Goal: Navigation & Orientation: Find specific page/section

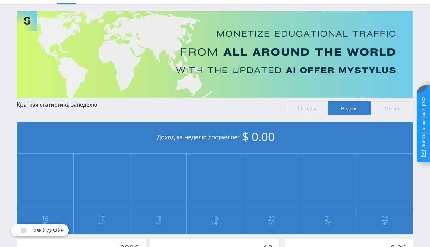
scroll to position [35, 0]
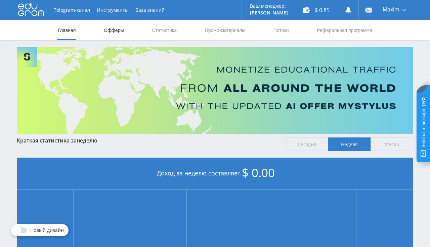
click at [124, 28] on link "Офферы" at bounding box center [114, 30] width 22 height 20
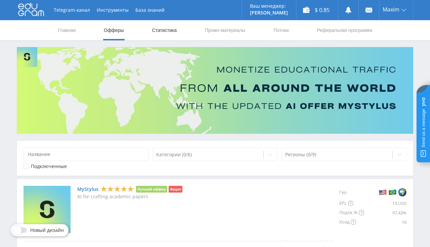
click at [162, 33] on link "Статистика" at bounding box center [164, 30] width 26 height 20
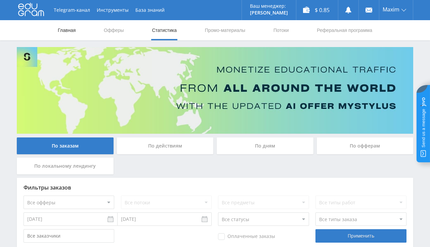
click at [64, 29] on link "Главная" at bounding box center [66, 30] width 19 height 20
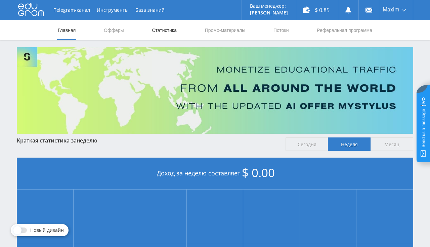
click at [158, 32] on link "Статистика" at bounding box center [164, 30] width 26 height 20
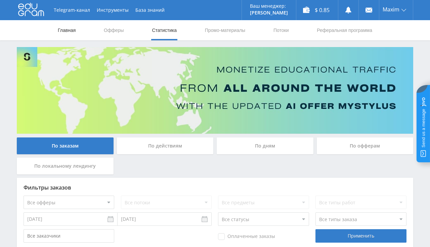
click at [65, 27] on link "Главная" at bounding box center [66, 30] width 19 height 20
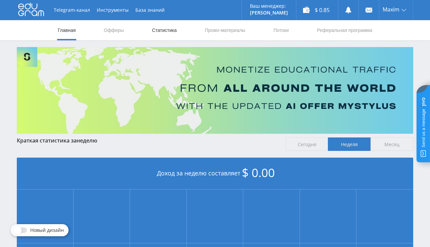
click at [153, 28] on link "Статистика" at bounding box center [164, 30] width 26 height 20
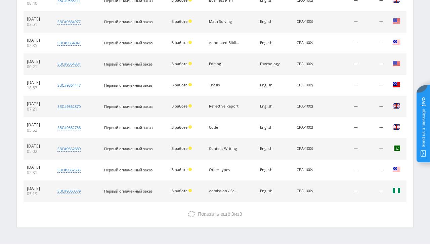
scroll to position [316, 0]
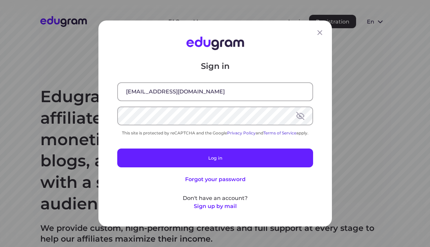
click at [248, 154] on button "Log in" at bounding box center [215, 158] width 196 height 19
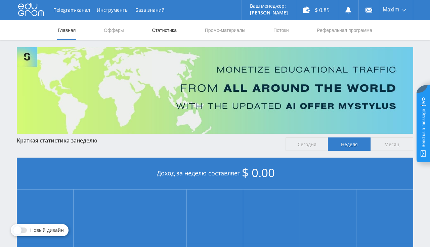
click at [153, 32] on link "Статистика" at bounding box center [164, 30] width 26 height 20
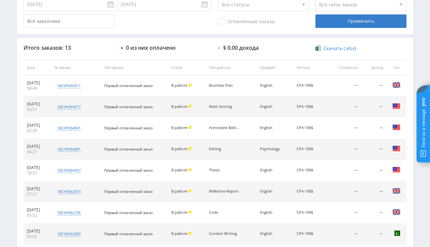
scroll to position [316, 0]
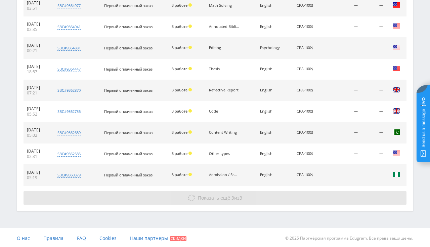
click at [221, 199] on span "Показать ещё" at bounding box center [214, 198] width 32 height 6
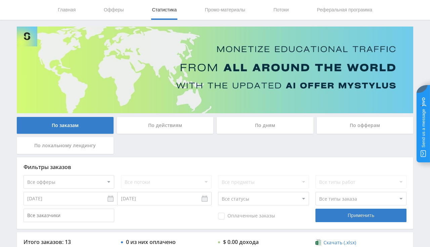
scroll to position [0, 0]
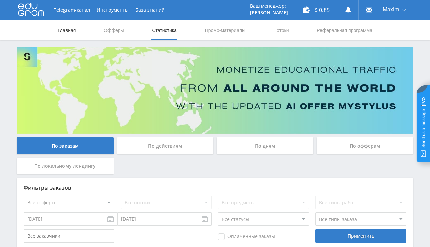
click at [59, 33] on link "Главная" at bounding box center [66, 30] width 19 height 20
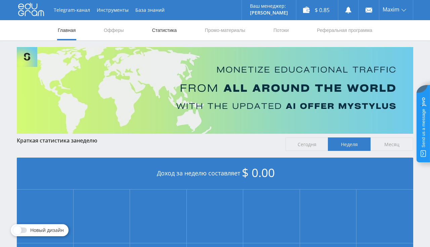
click at [173, 32] on link "Статистика" at bounding box center [164, 30] width 26 height 20
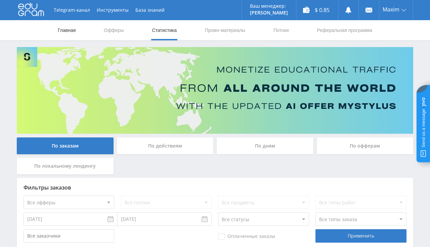
click at [64, 32] on link "Главная" at bounding box center [66, 30] width 19 height 20
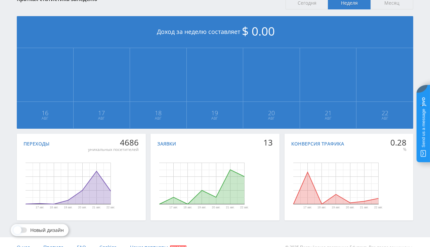
scroll to position [142, 0]
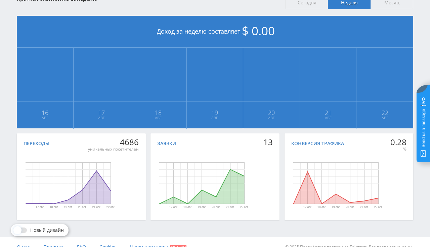
click at [422, 138] on jdiv at bounding box center [423, 123] width 13 height 77
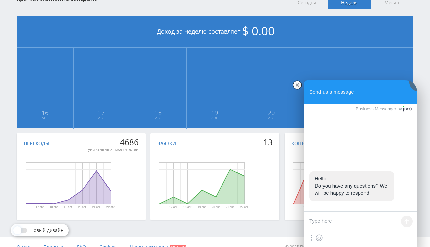
scroll to position [0, 0]
click at [298, 86] on jdiv at bounding box center [297, 84] width 9 height 9
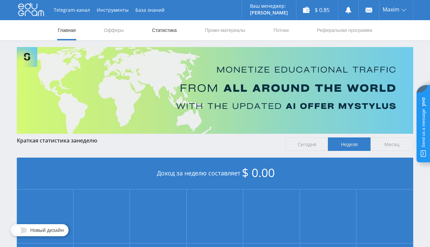
click at [163, 35] on link "Статистика" at bounding box center [164, 30] width 26 height 20
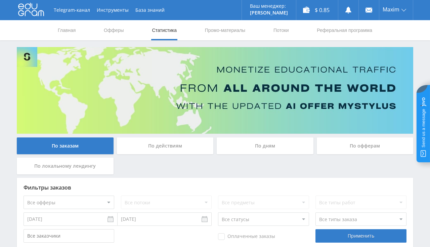
click at [77, 28] on nav "Главная Офферы Статистика Промо-материалы Потоки Реферальная программа" at bounding box center [215, 30] width 316 height 20
click at [75, 29] on link "Главная" at bounding box center [66, 30] width 19 height 20
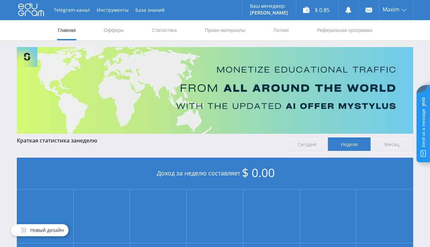
scroll to position [152, 0]
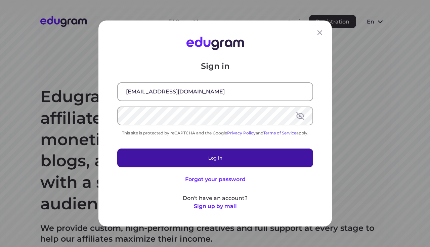
click at [179, 151] on button "Log in" at bounding box center [215, 158] width 196 height 19
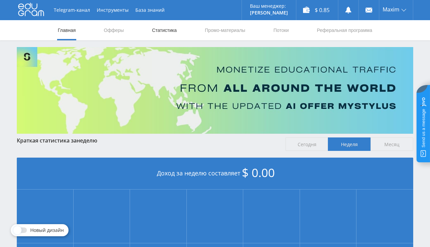
click at [157, 32] on link "Статистика" at bounding box center [164, 30] width 26 height 20
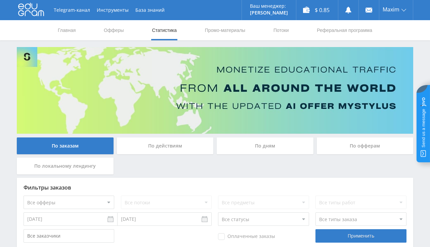
scroll to position [177, 0]
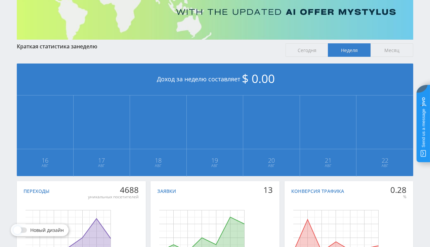
scroll to position [152, 0]
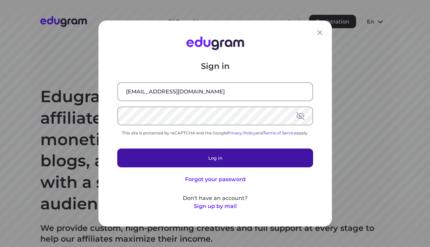
click at [235, 158] on button "Log in" at bounding box center [215, 158] width 196 height 19
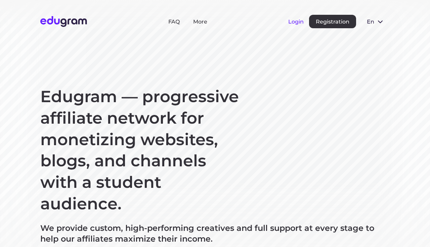
click at [297, 20] on button "Login" at bounding box center [295, 21] width 15 height 6
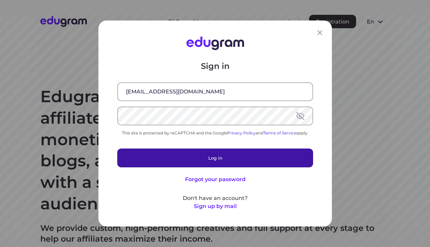
click at [224, 154] on button "Log in" at bounding box center [215, 158] width 196 height 19
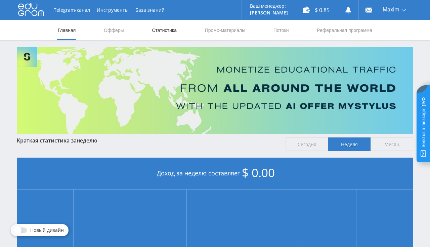
click at [164, 30] on link "Статистика" at bounding box center [164, 30] width 26 height 20
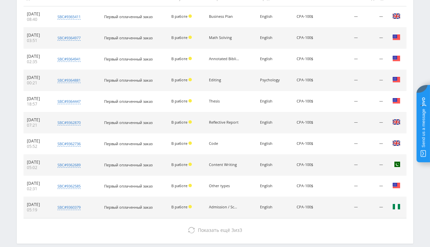
scroll to position [284, 0]
